Goal: Task Accomplishment & Management: Manage account settings

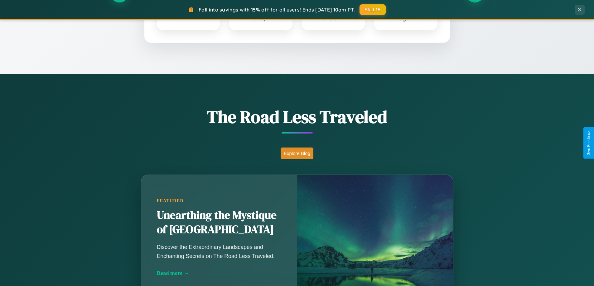
scroll to position [429, 0]
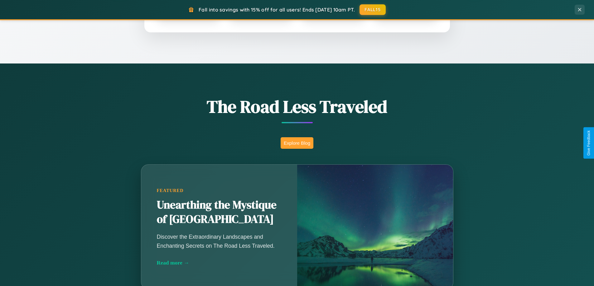
click at [297, 143] on button "Explore Blog" at bounding box center [296, 143] width 33 height 12
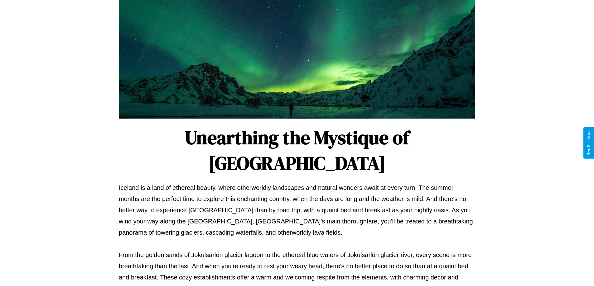
scroll to position [202, 0]
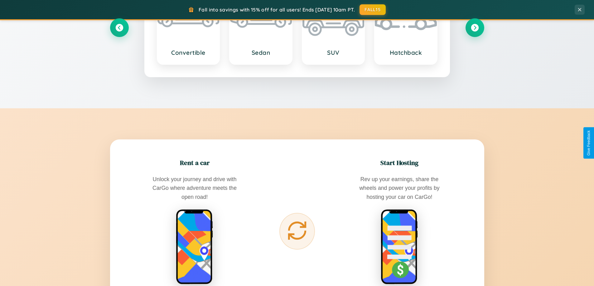
scroll to position [1199, 0]
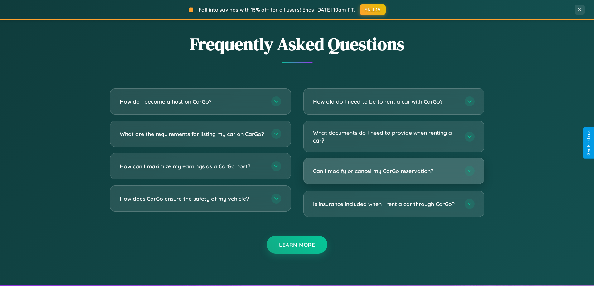
click at [393, 171] on h3 "Can I modify or cancel my CarGo reservation?" at bounding box center [385, 171] width 145 height 8
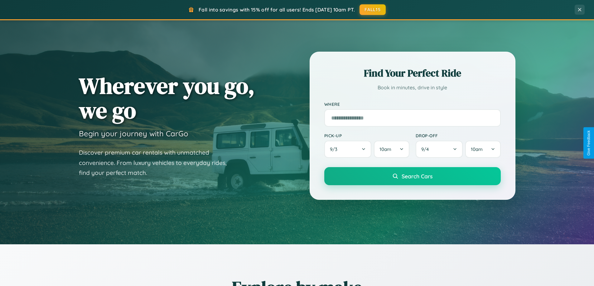
scroll to position [0, 0]
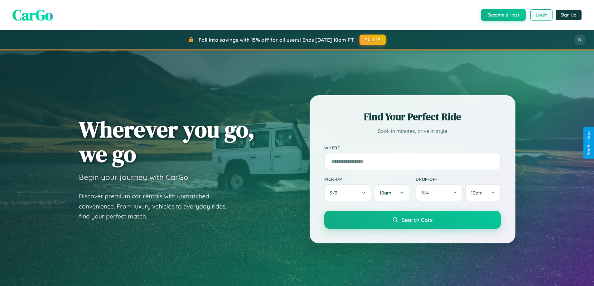
click at [541, 15] on button "Login" at bounding box center [541, 14] width 22 height 11
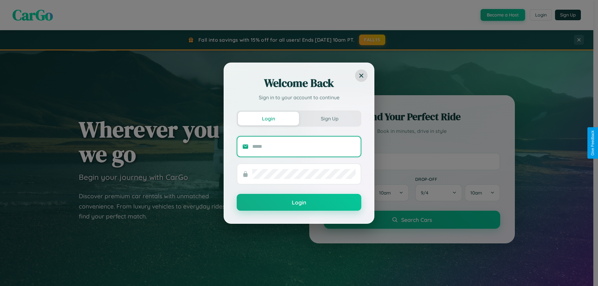
click at [304, 146] on input "text" at bounding box center [303, 147] width 103 height 10
type input "**********"
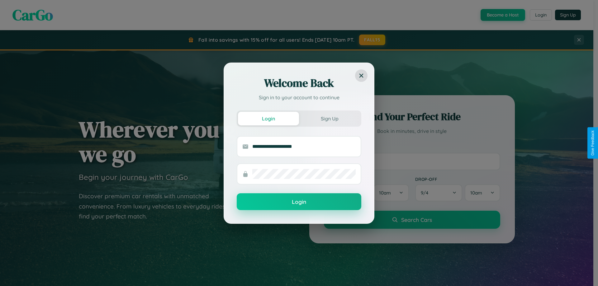
click at [299, 202] on button "Login" at bounding box center [299, 202] width 125 height 17
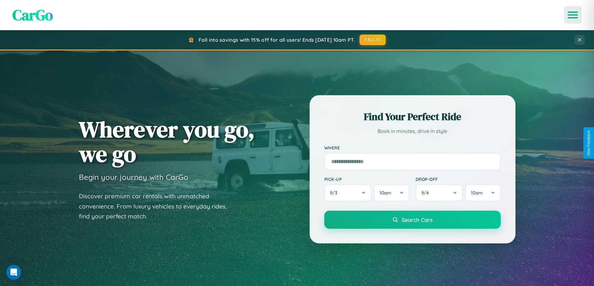
click at [573, 15] on icon "Open menu" at bounding box center [572, 15] width 9 height 6
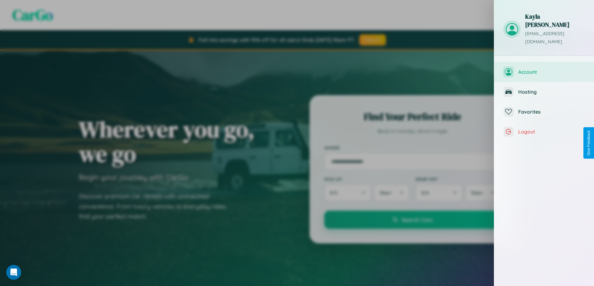
click at [544, 69] on span "Account" at bounding box center [551, 72] width 66 height 6
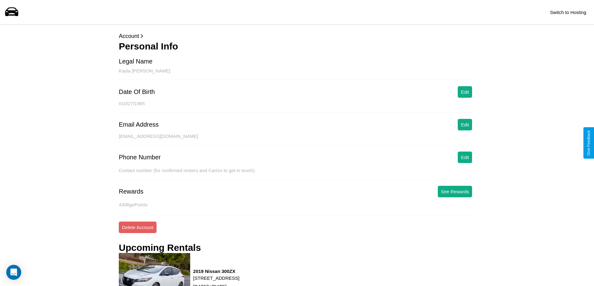
scroll to position [153, 0]
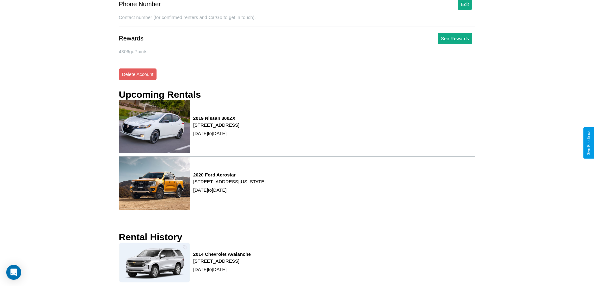
click at [297, 264] on div "2014 Chevrolet Avalanche [STREET_ADDRESS] [DATE] to [DATE]" at bounding box center [297, 264] width 356 height 43
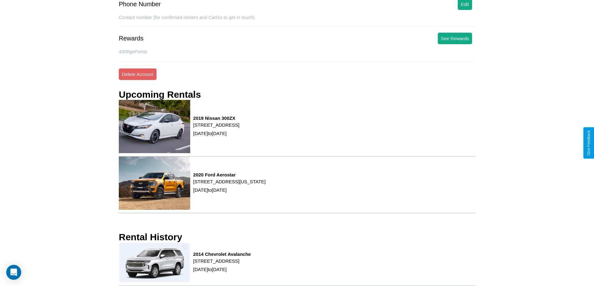
click at [297, 264] on div "2014 Chevrolet Avalanche [STREET_ADDRESS] [DATE] to [DATE]" at bounding box center [297, 264] width 356 height 43
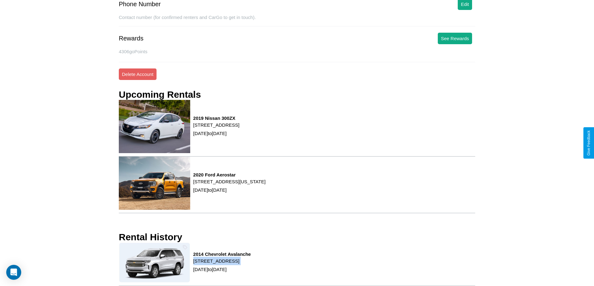
click at [297, 264] on div "2014 Chevrolet Avalanche [STREET_ADDRESS] [DATE] to [DATE]" at bounding box center [297, 264] width 356 height 43
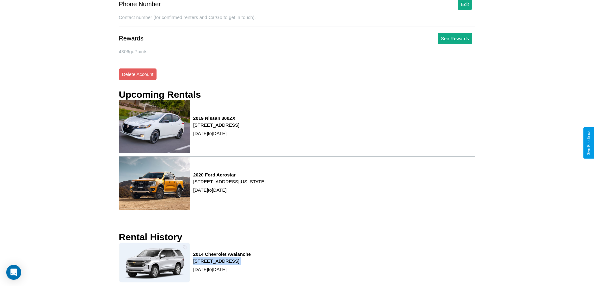
click at [297, 264] on div "2014 Chevrolet Avalanche [STREET_ADDRESS] [DATE] to [DATE]" at bounding box center [297, 264] width 356 height 43
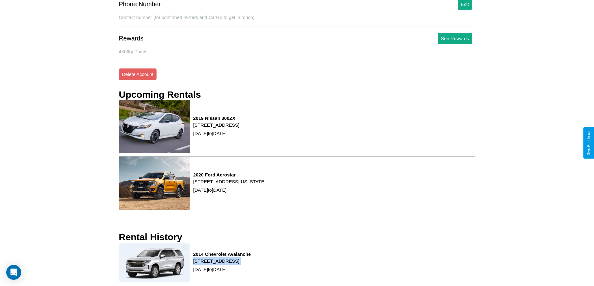
click at [297, 264] on div "2014 Chevrolet Avalanche [STREET_ADDRESS] [DATE] to [DATE]" at bounding box center [297, 264] width 356 height 43
